Goal: Transaction & Acquisition: Purchase product/service

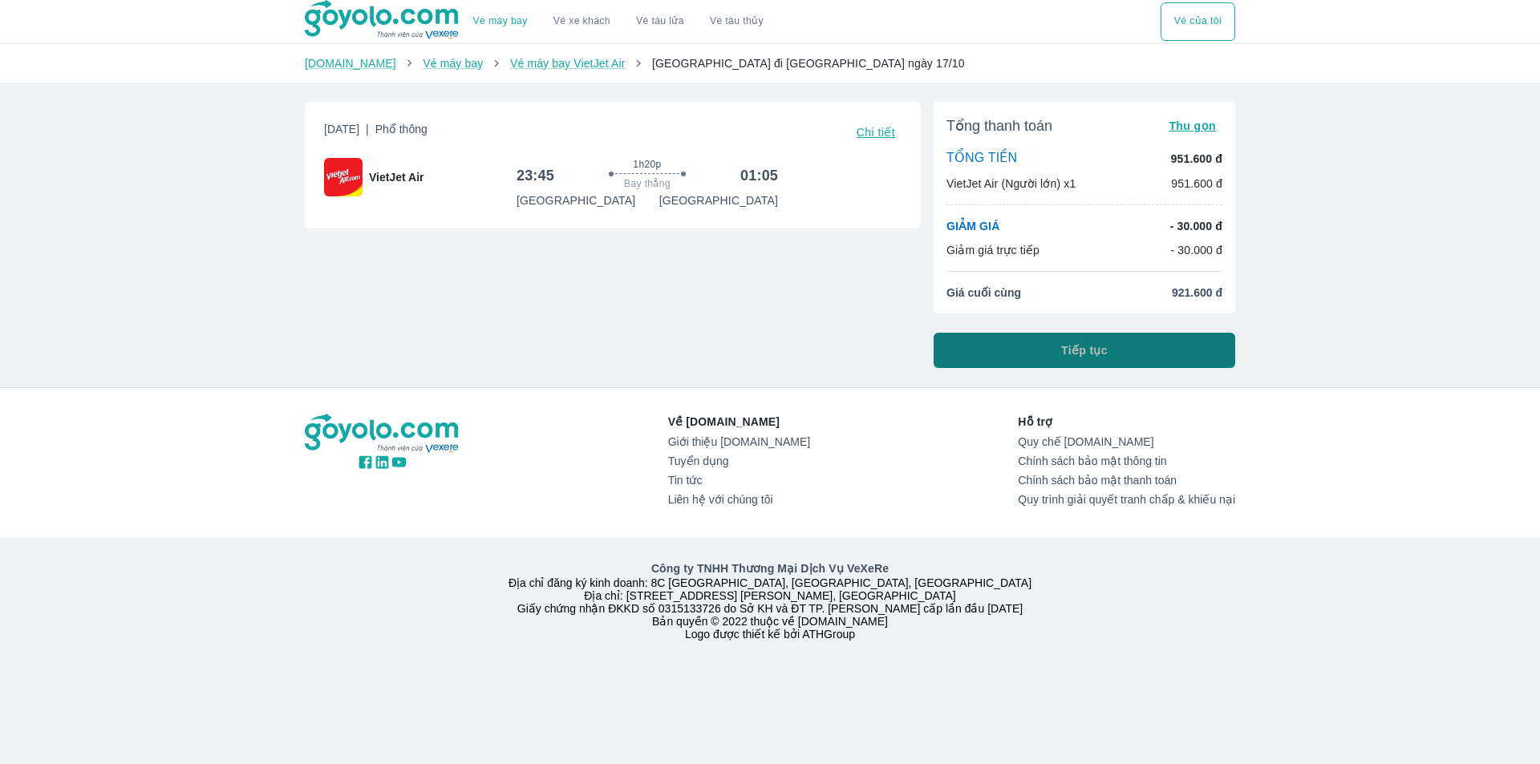
click at [1105, 348] on span "Tiếp tục" at bounding box center [1084, 351] width 47 height 16
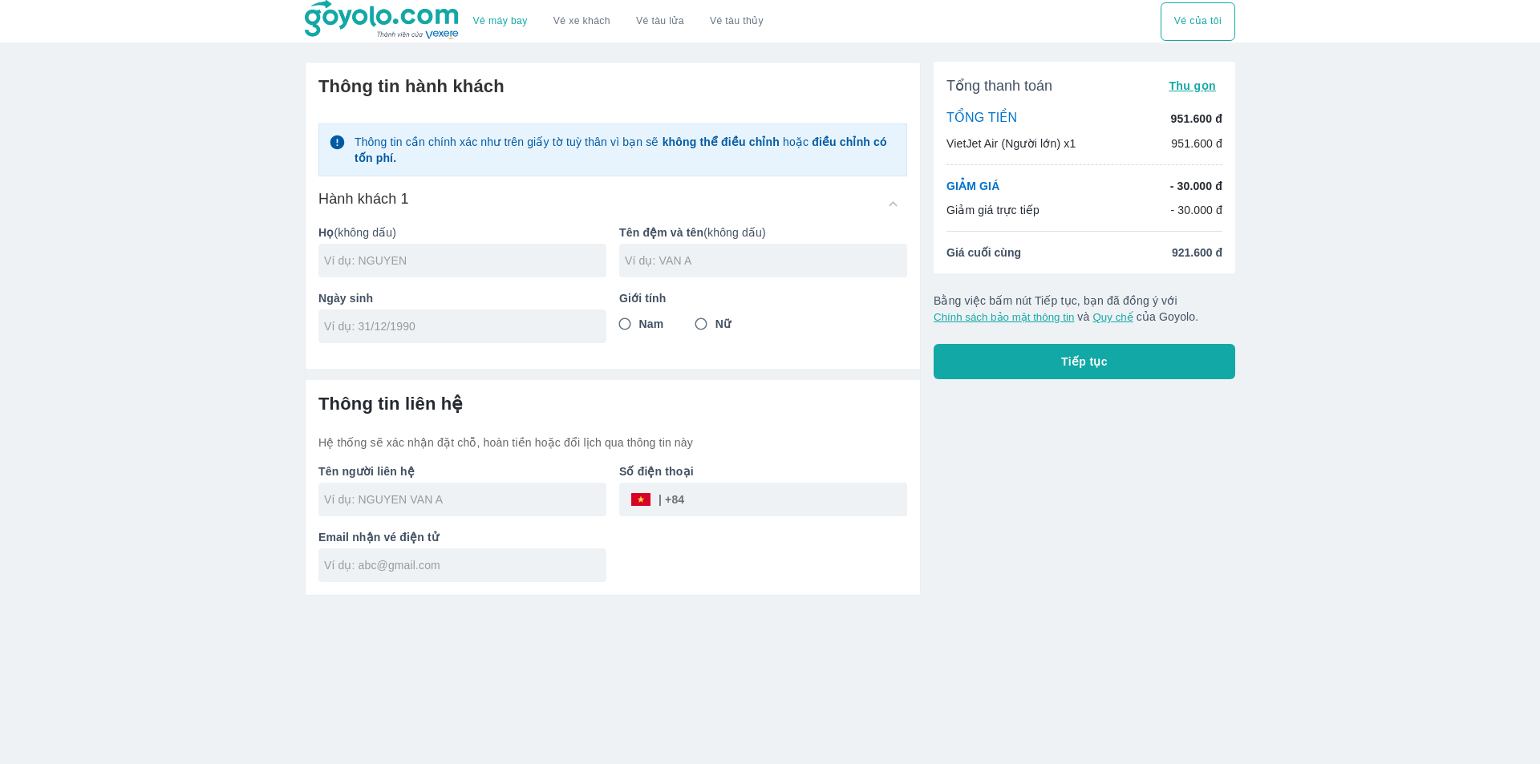
click at [479, 263] on input "text" at bounding box center [465, 261] width 282 height 16
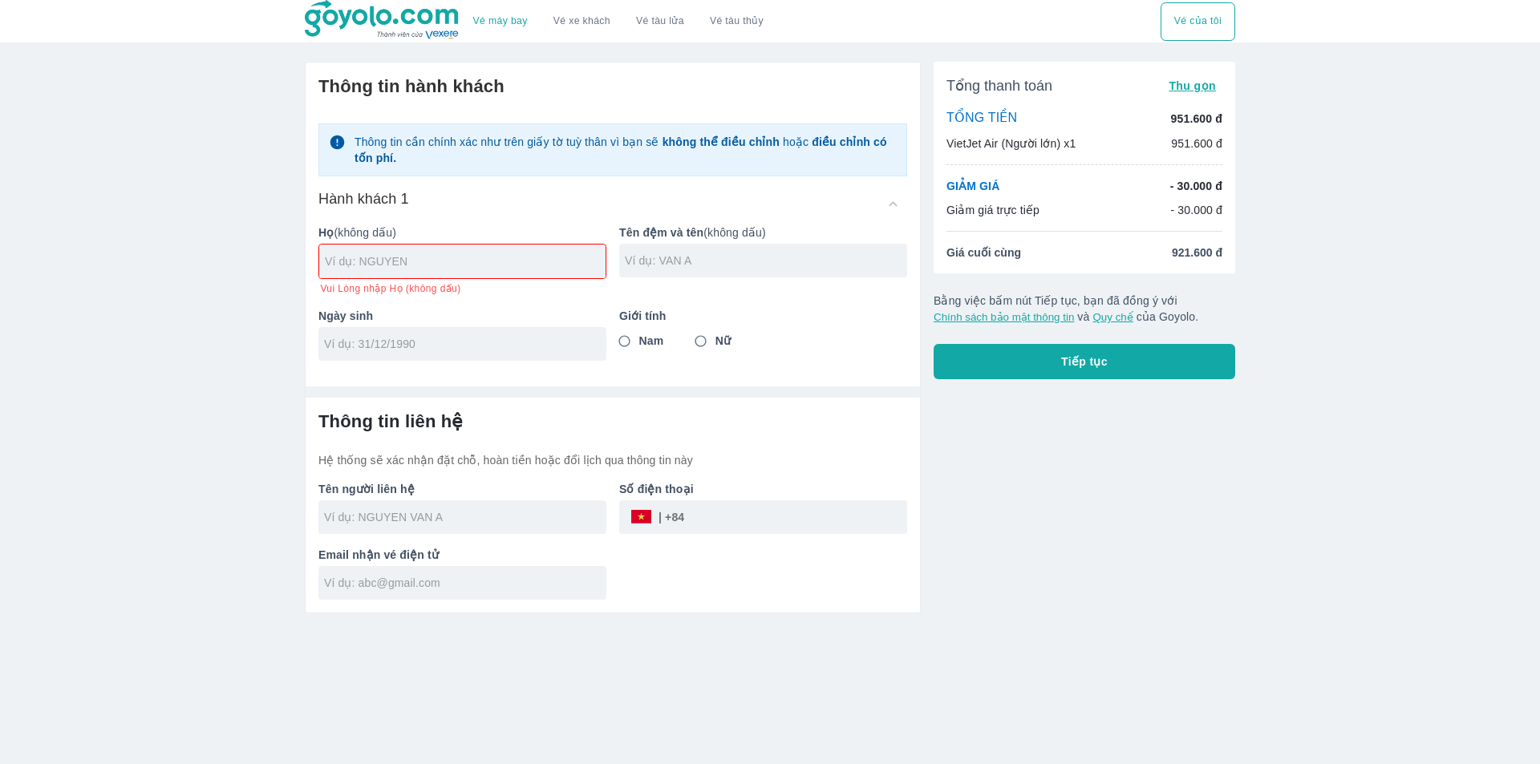
paste input "LUONG VAN BICH"
click at [654, 258] on input "text" at bounding box center [766, 261] width 282 height 16
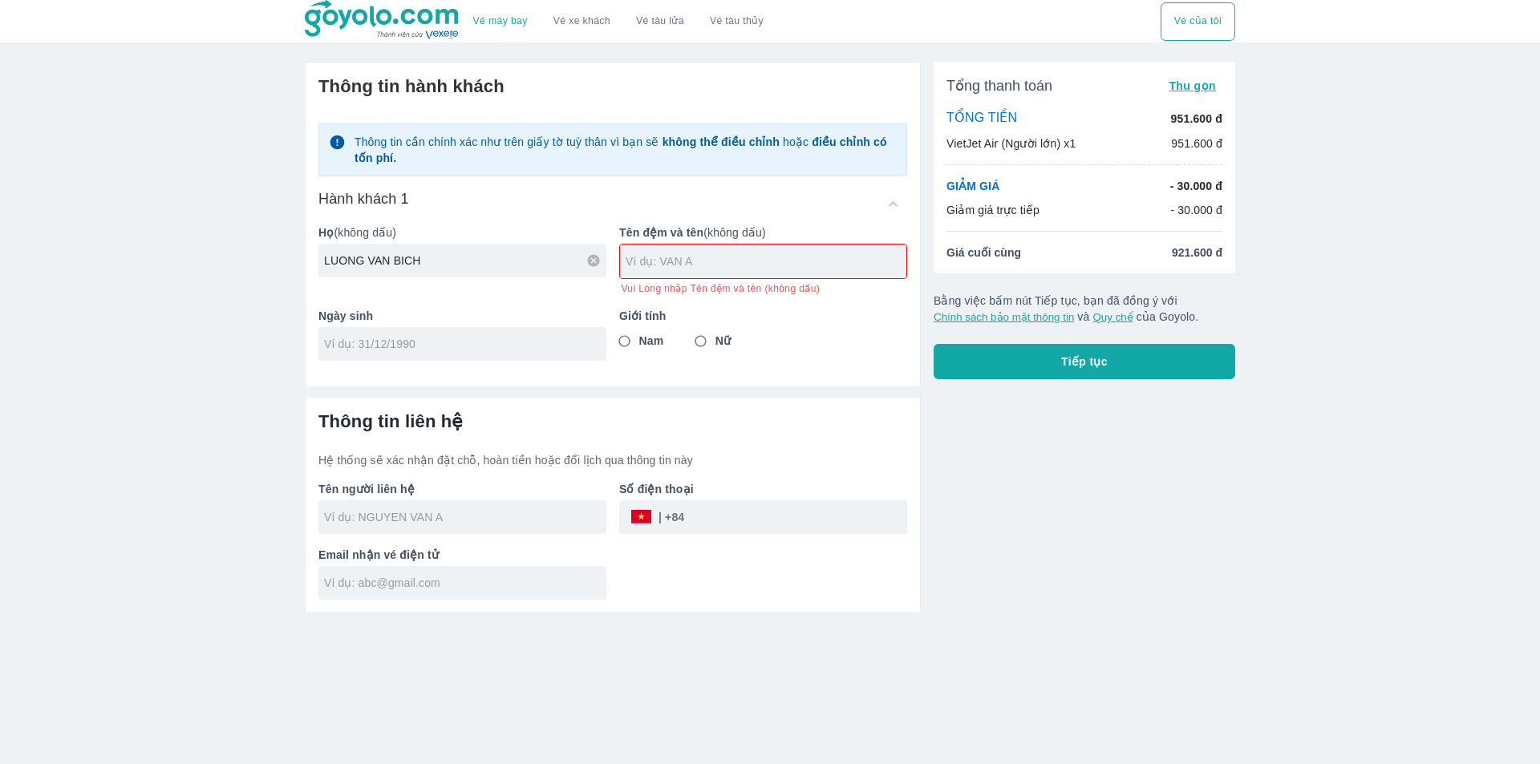
click at [366, 268] on input "LUONG VAN BICH" at bounding box center [465, 261] width 282 height 16
drag, startPoint x: 416, startPoint y: 262, endPoint x: 384, endPoint y: 260, distance: 31.4
click at [384, 260] on input "LUONGVAN BICH" at bounding box center [465, 261] width 282 height 16
type input "LUONGVAN"
type input "BICH"
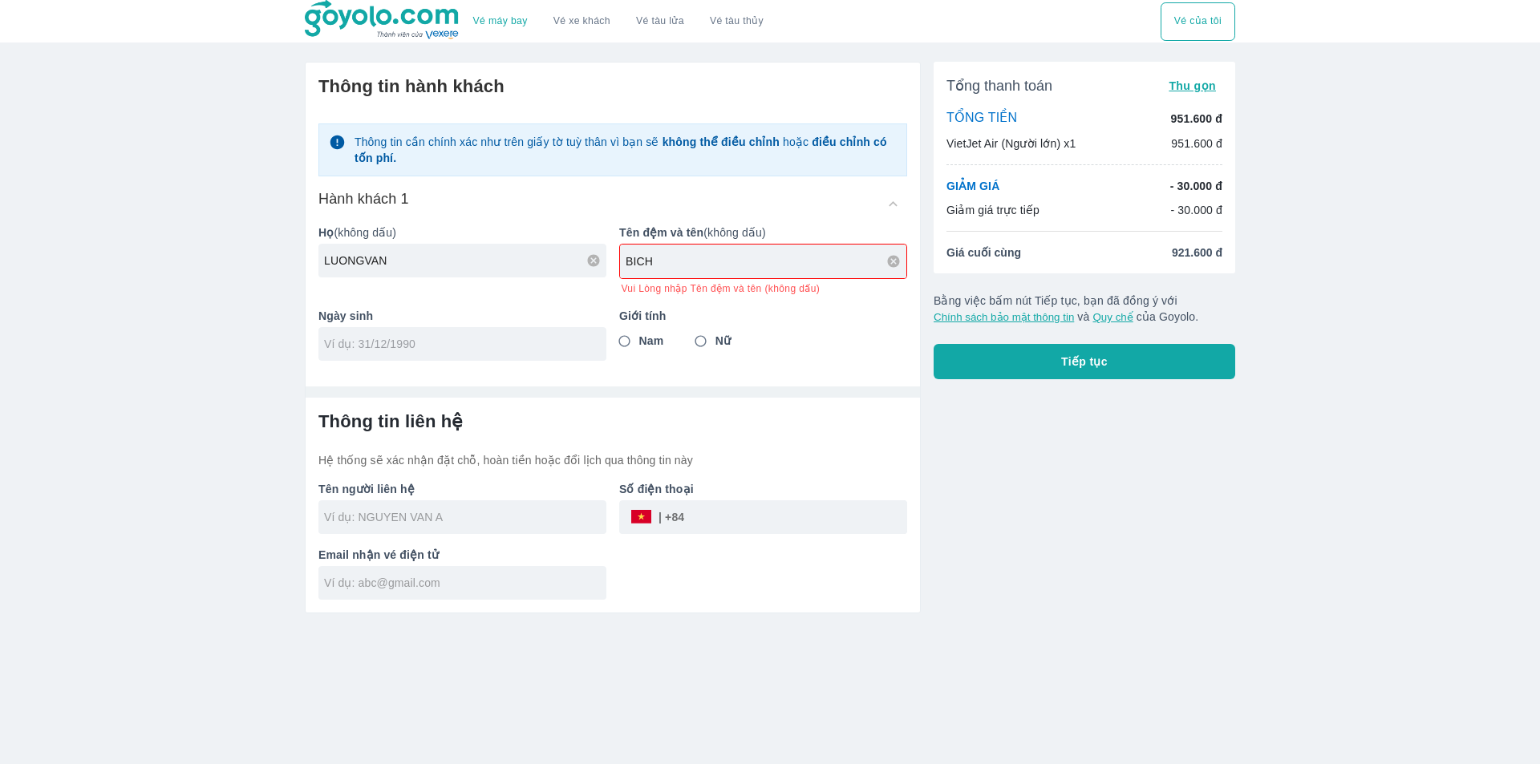
click at [520, 342] on div at bounding box center [462, 344] width 288 height 34
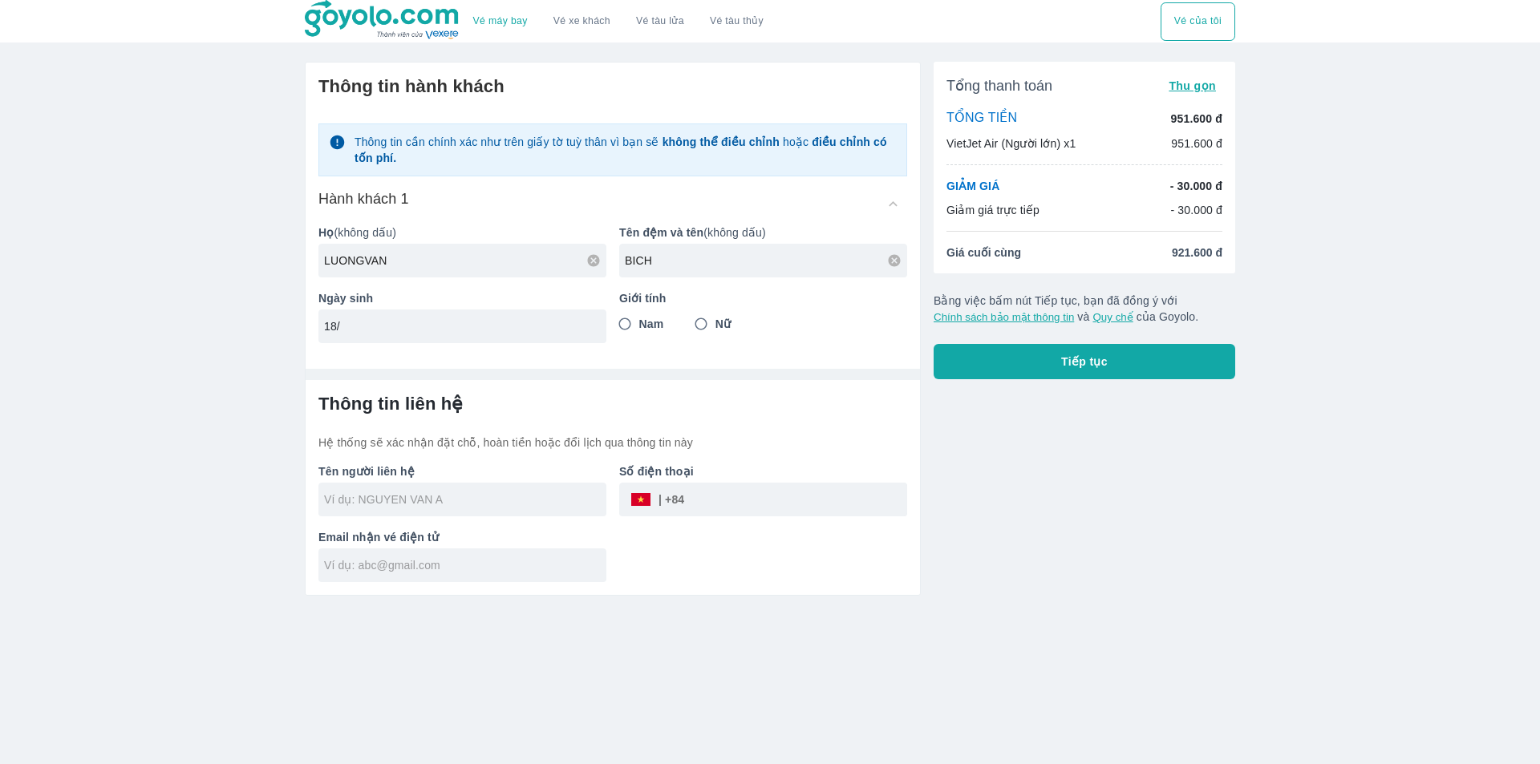
click at [525, 335] on input "18/" at bounding box center [457, 326] width 266 height 16
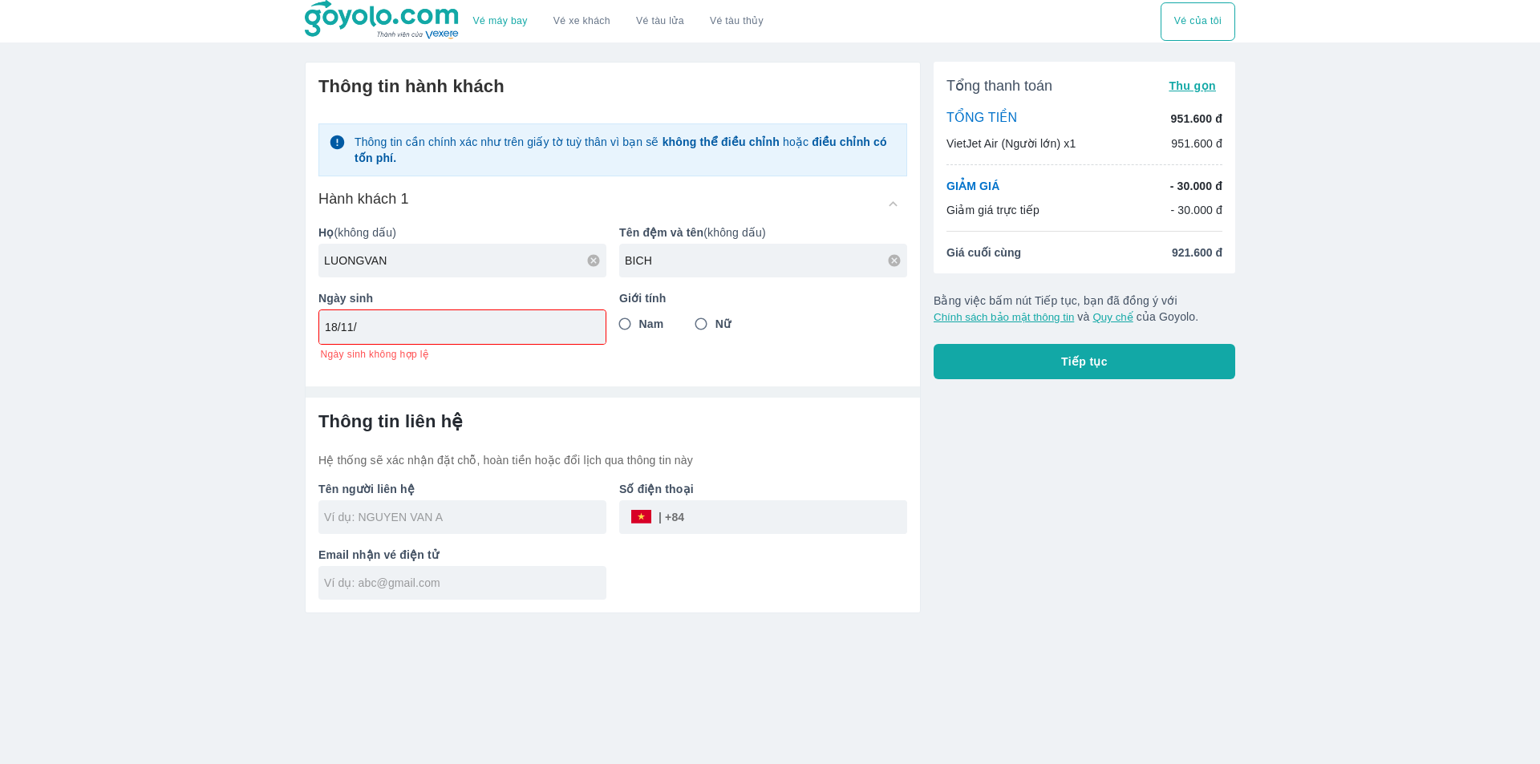
click at [436, 302] on p "Ngày sinh" at bounding box center [462, 298] width 288 height 16
click at [449, 314] on div "18/11/" at bounding box center [462, 327] width 286 height 34
click at [456, 322] on input "18/11/" at bounding box center [457, 327] width 265 height 16
type input "[DATE]"
click at [623, 320] on input "Nam" at bounding box center [624, 324] width 29 height 29
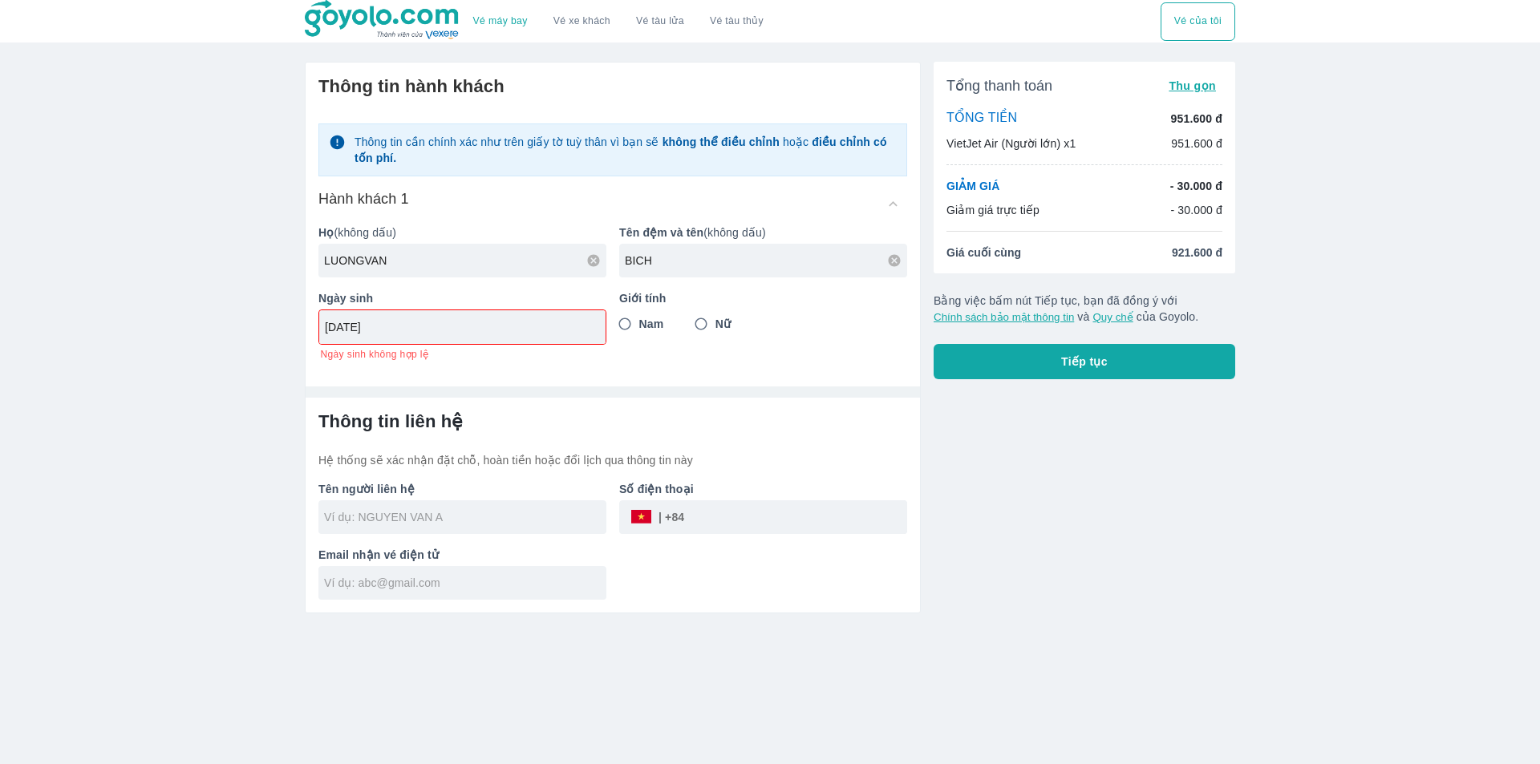
radio input "true"
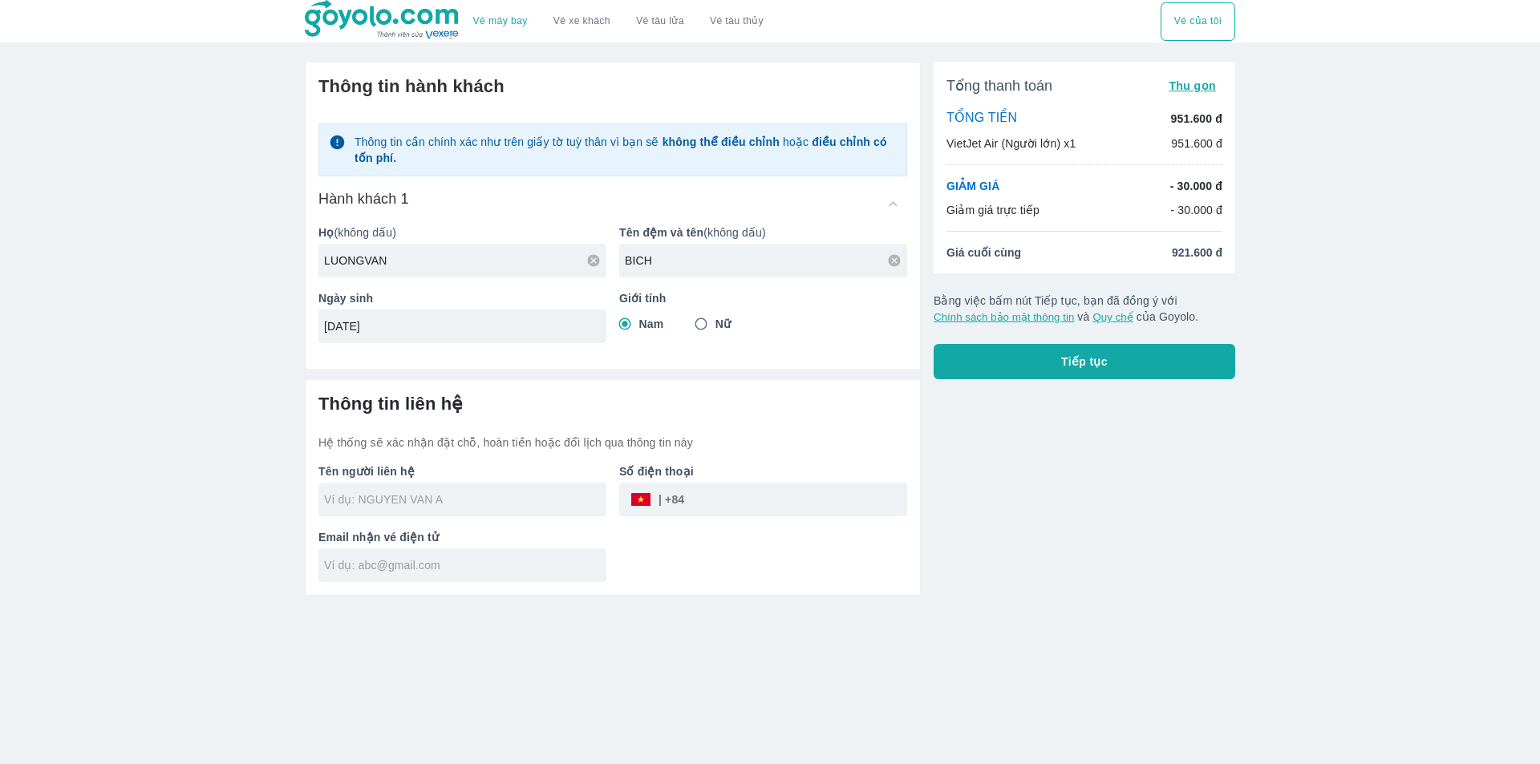
click at [485, 501] on input "text" at bounding box center [465, 500] width 282 height 16
type input "BICH"
type input "LUONGVAN BICH"
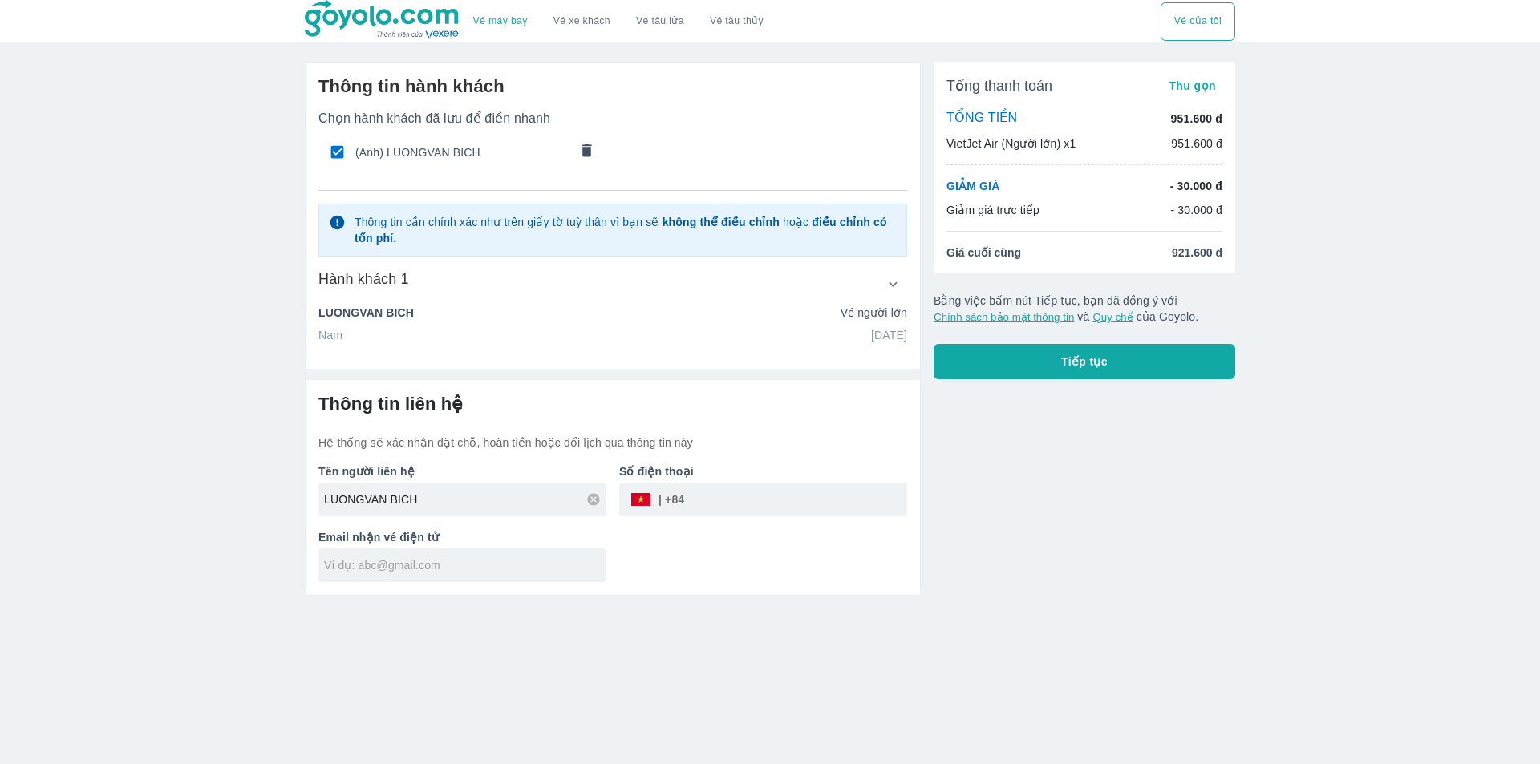
click at [466, 562] on input "text" at bounding box center [465, 566] width 282 height 16
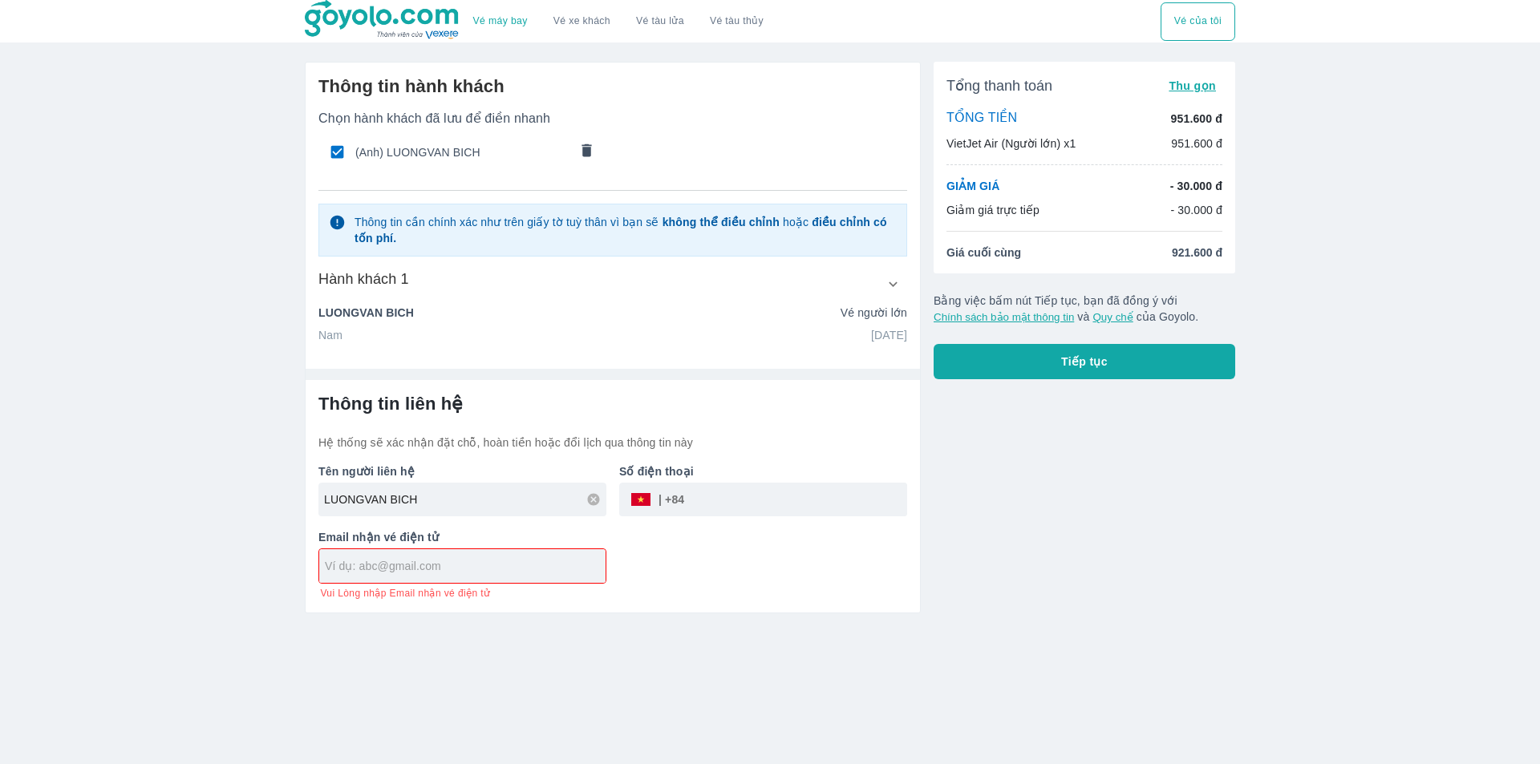
click at [724, 512] on input "tel" at bounding box center [795, 500] width 223 height 39
type input "0562615966"
type input "LUONGVAN BICH"
click at [547, 563] on input "text" at bounding box center [465, 566] width 281 height 16
type input "[EMAIL_ADDRESS][DOMAIN_NAME]"
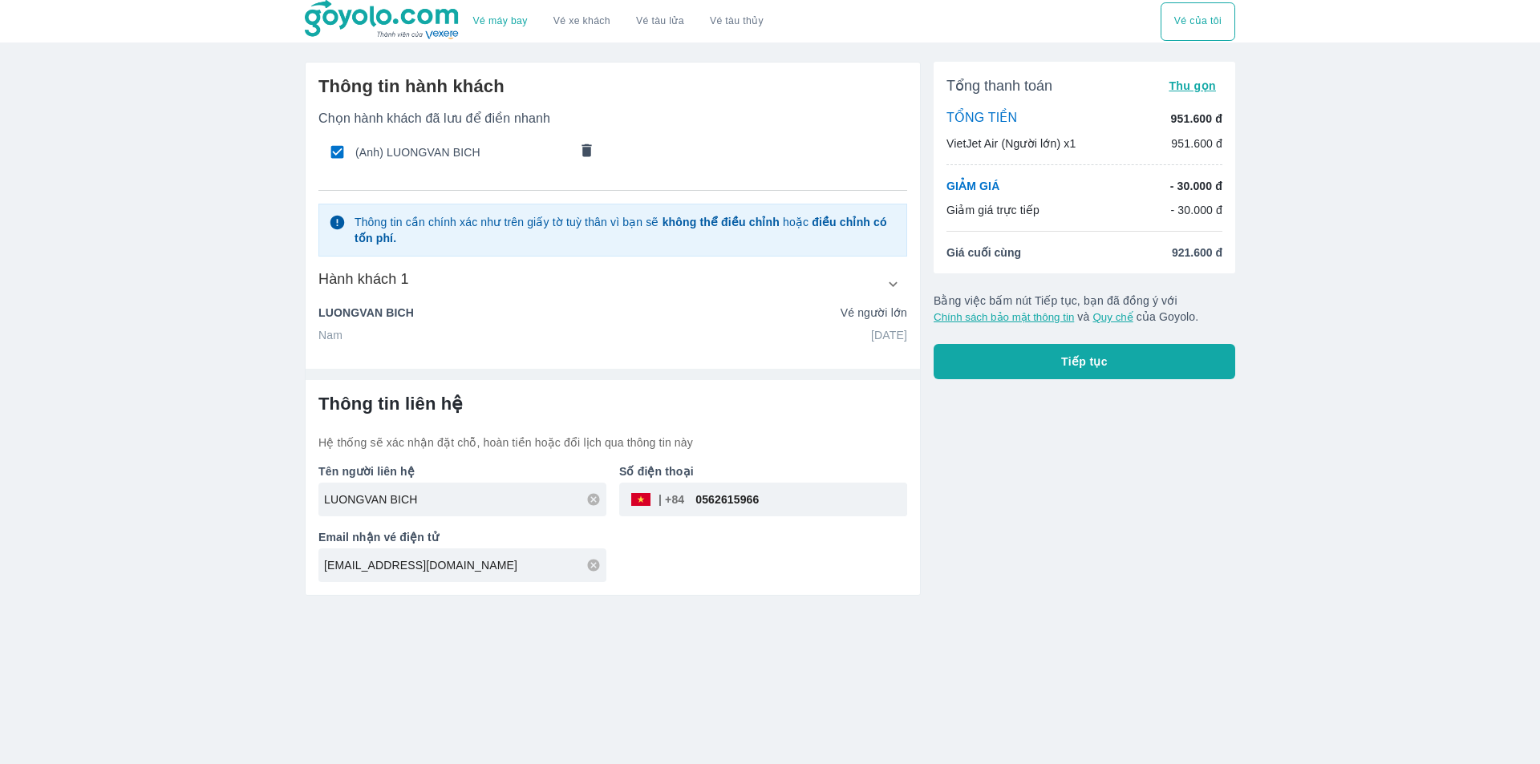
drag, startPoint x: 678, startPoint y: 586, endPoint x: 688, endPoint y: 602, distance: 19.1
click at [679, 586] on div "Thông tin liên hệ Hệ thống sẽ xác nhận đặt chỗ, hoàn tiền hoặc đổi lịch qua thô…" at bounding box center [613, 487] width 614 height 215
click at [1128, 368] on button "Tiếp tục" at bounding box center [1085, 361] width 302 height 35
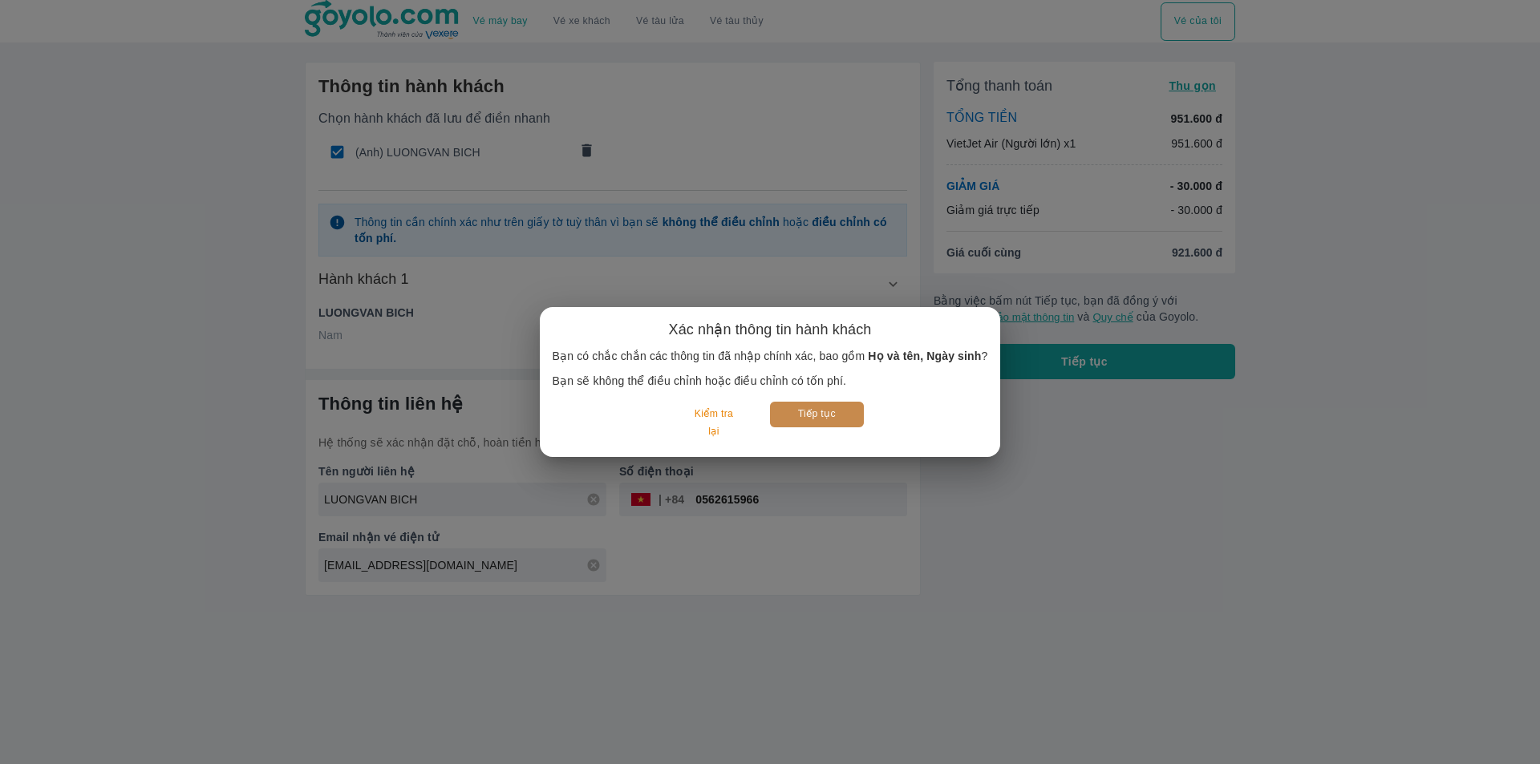
click at [826, 413] on button "Tiếp tục" at bounding box center [817, 414] width 94 height 25
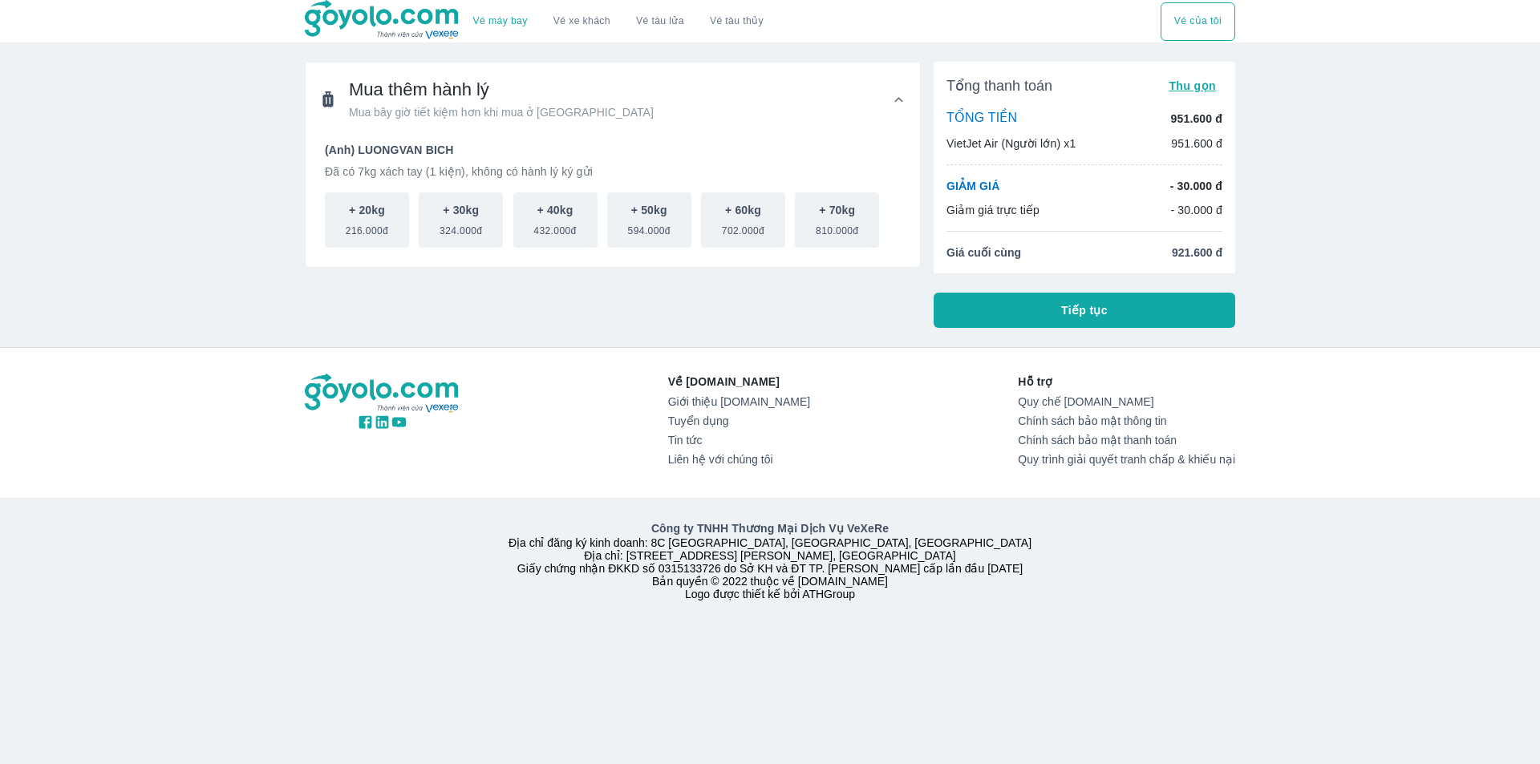
click at [1087, 307] on span "Tiếp tục" at bounding box center [1084, 310] width 47 height 16
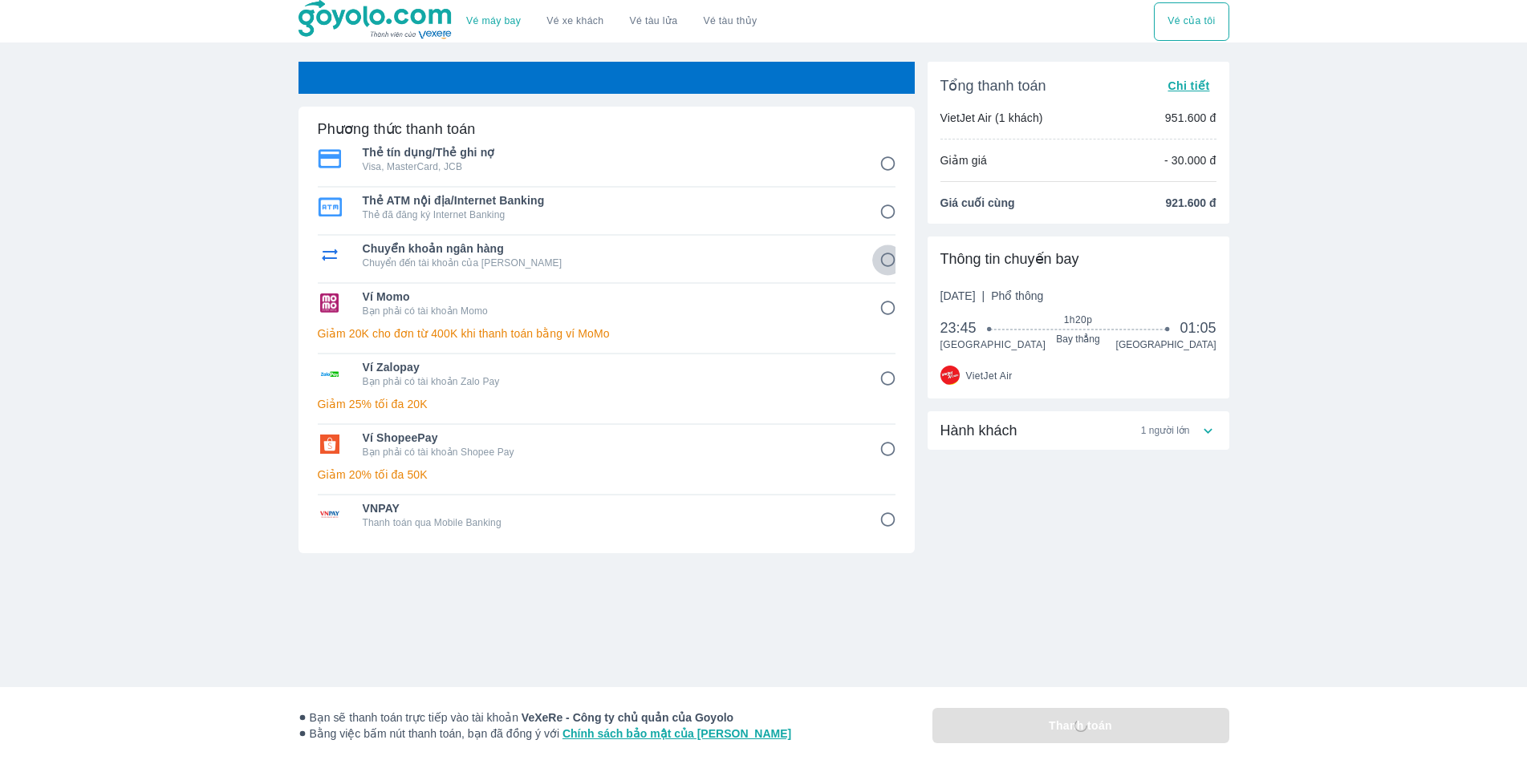
click at [886, 257] on input "3" at bounding box center [887, 260] width 31 height 31
radio input "false"
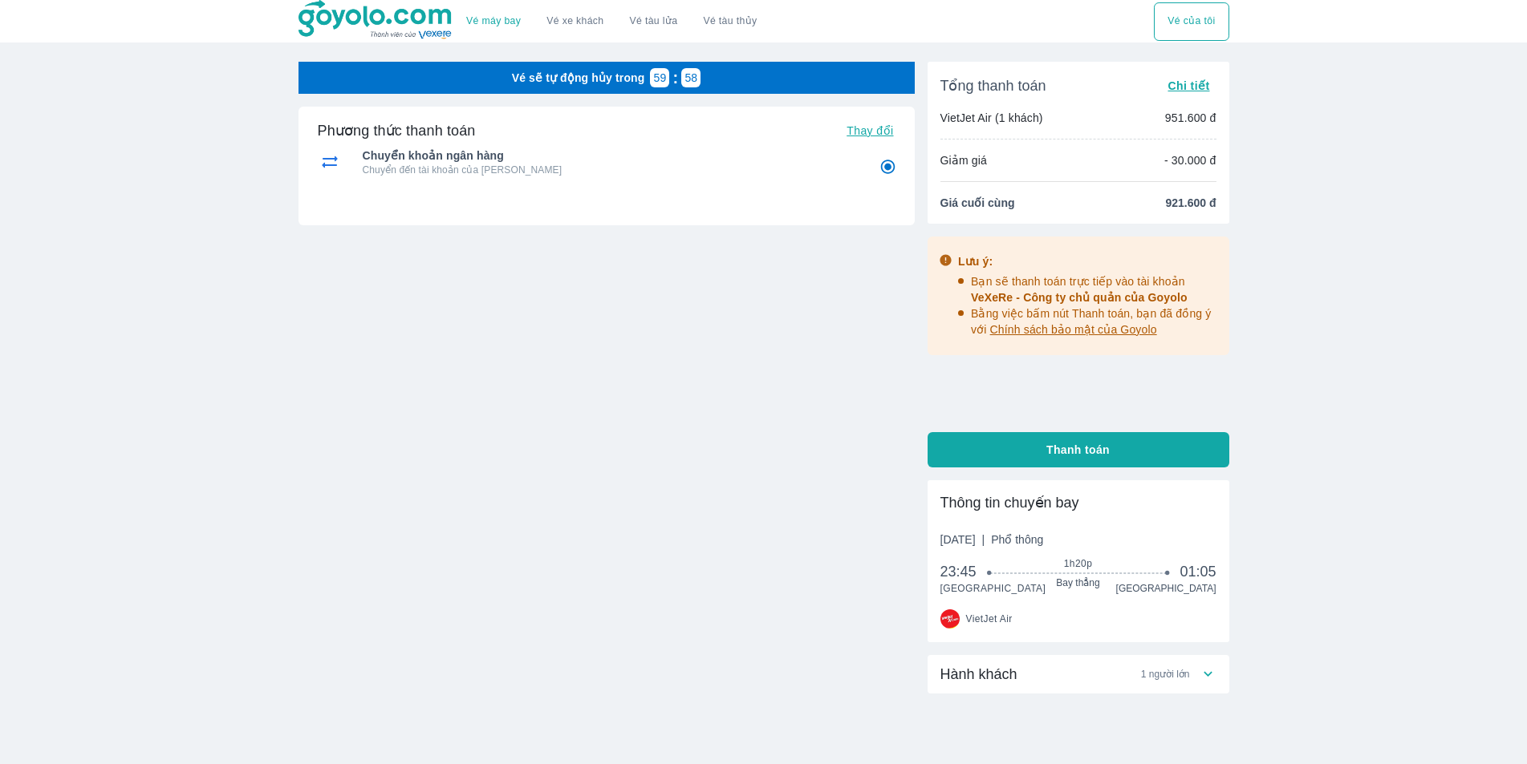
click at [885, 134] on span "Thay đổi" at bounding box center [869, 130] width 47 height 13
radio input "false"
